Goal: Transaction & Acquisition: Purchase product/service

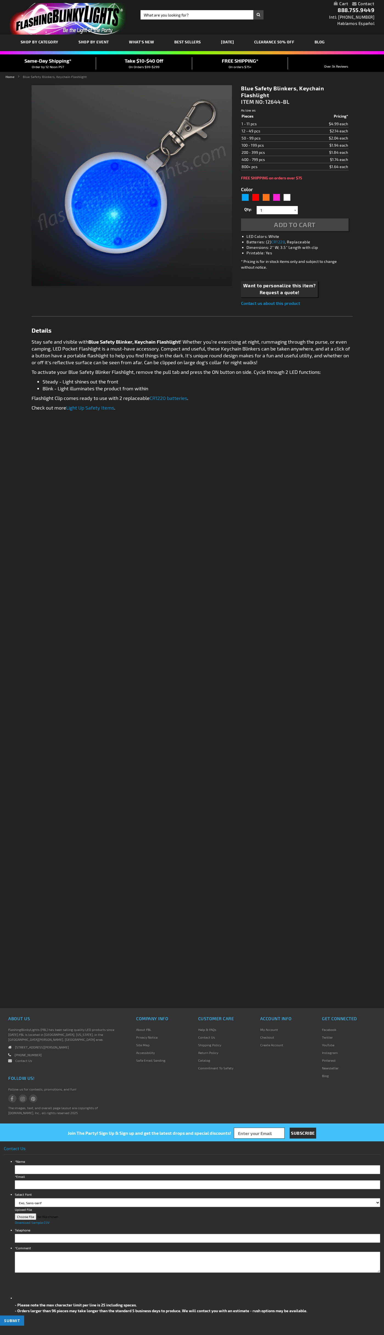
type input "5629"
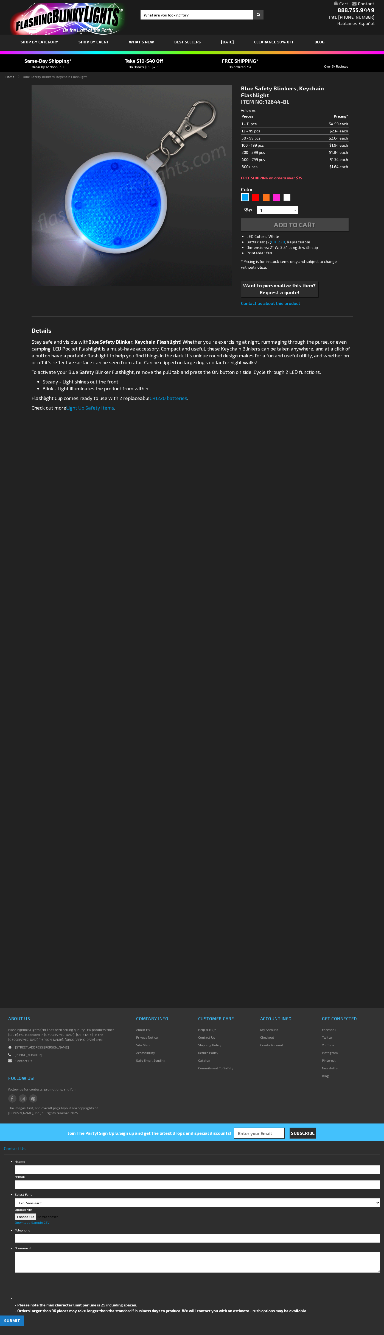
type input "5629"
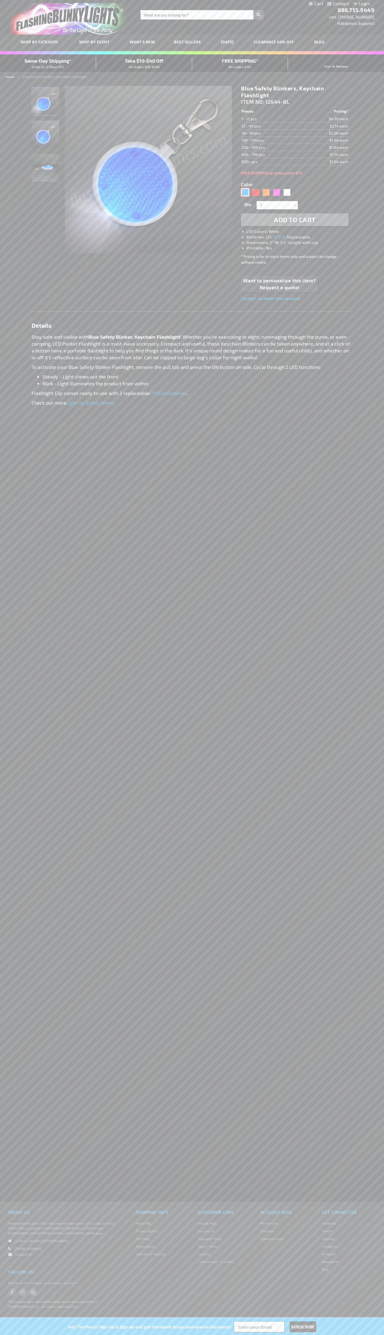
click at [245, 192] on div "Blue" at bounding box center [245, 192] width 8 height 8
click at [295, 220] on span "Add to Cart" at bounding box center [295, 220] width 42 height 8
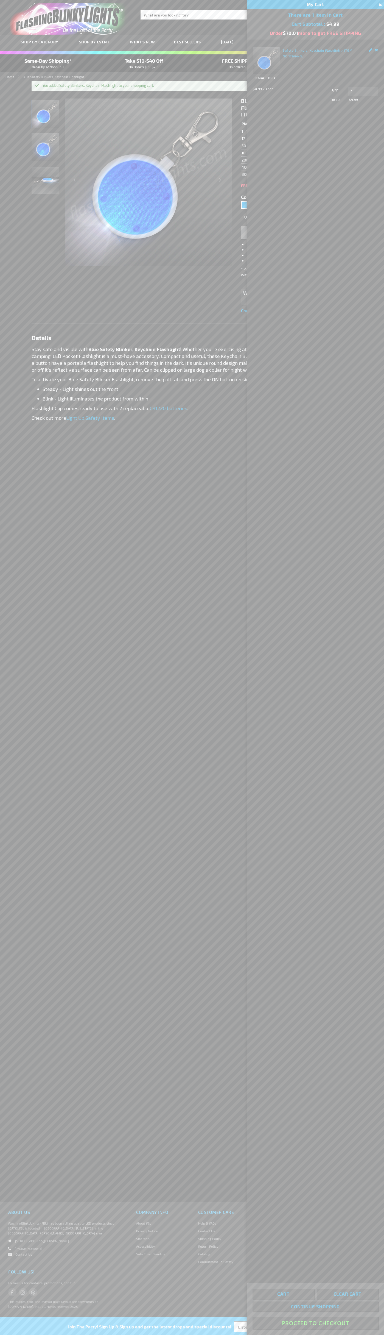
click at [316, 1324] on button "Proceed To Checkout" at bounding box center [316, 1323] width 126 height 12
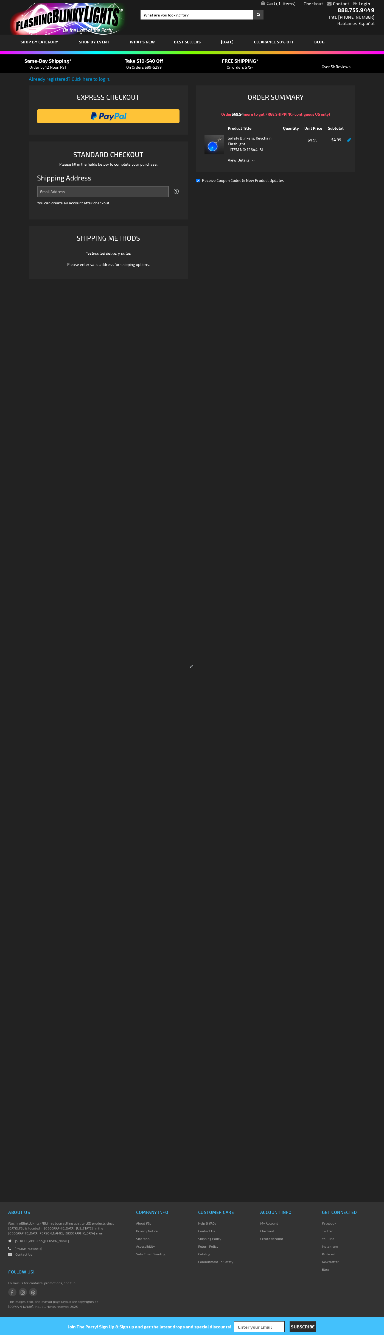
select select "US"
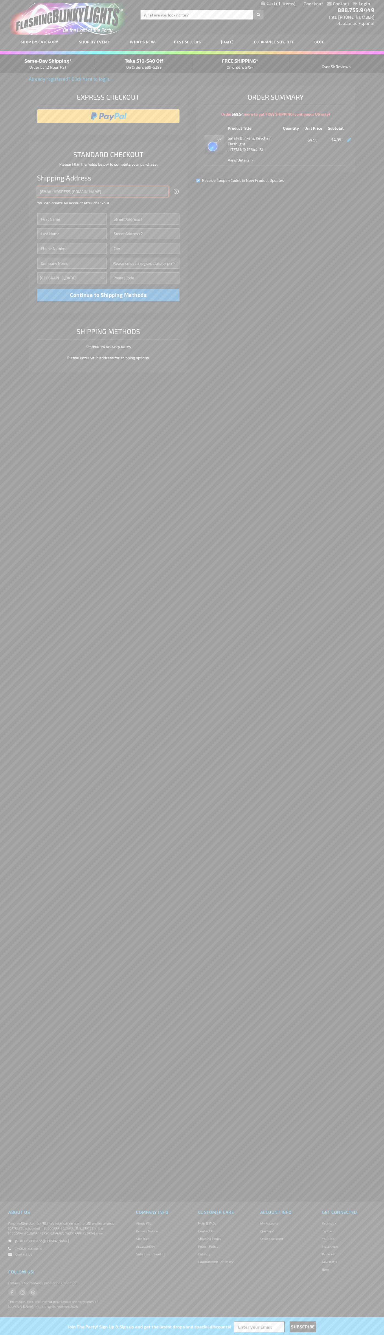
type input "[EMAIL_ADDRESS][DOMAIN_NAME]"
type input "[PERSON_NAME]"
type input "[STREET_ADDRESS][US_STATE]"
type input "First floor"
type input "austin"
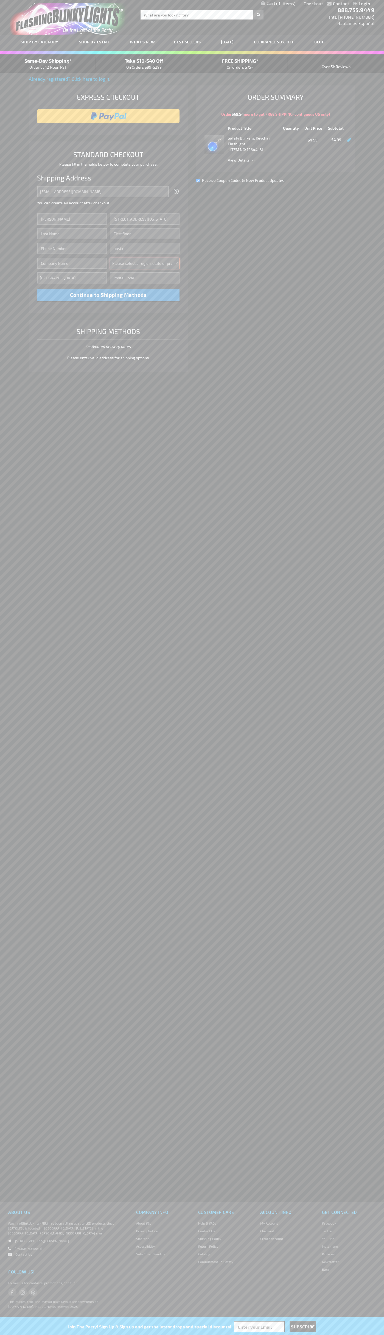
select select "57"
type input "78701"
type input "[PERSON_NAME]"
type input "6502530000"
type input "[PERSON_NAME]"
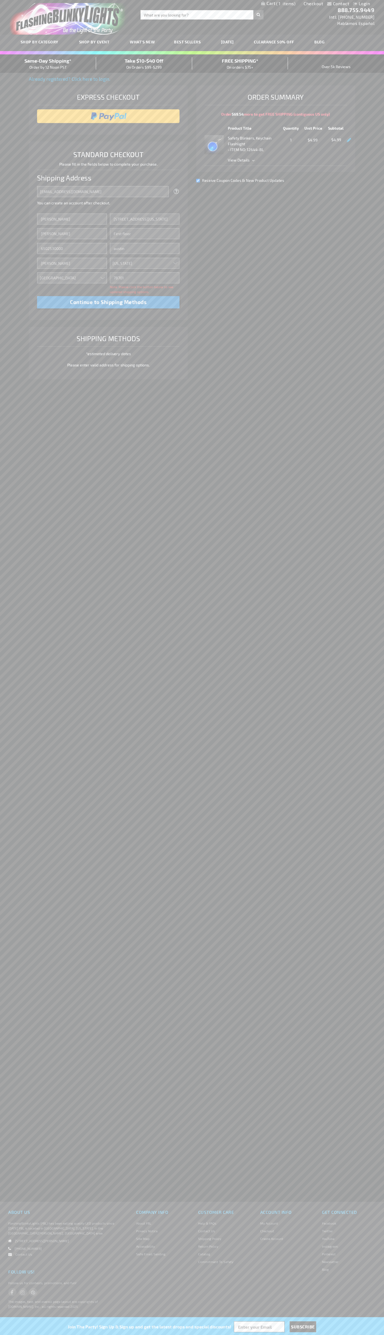
click at [48, 64] on div "Same-Day Shipping* Order by 12 Noon PST" at bounding box center [48, 63] width 96 height 13
click at [109, 116] on input "image" at bounding box center [108, 116] width 137 height 11
